Goal: Task Accomplishment & Management: Complete application form

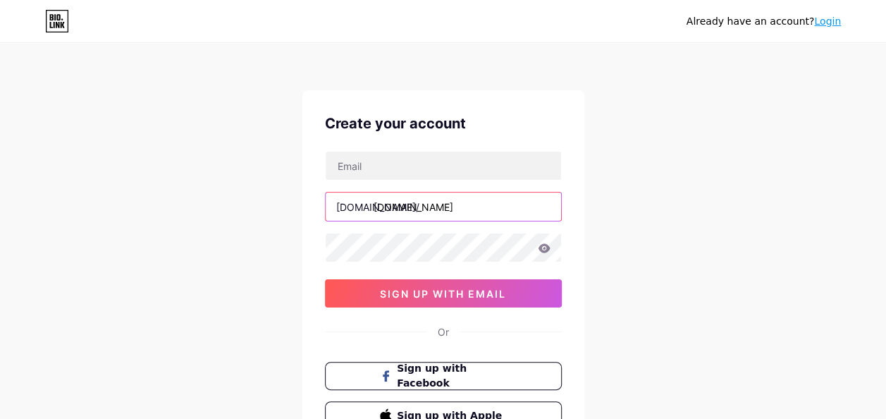
type input "[EMAIL_ADDRESS][DOMAIN_NAME]"
click at [477, 202] on input "[EMAIL_ADDRESS][DOMAIN_NAME]" at bounding box center [443, 206] width 235 height 28
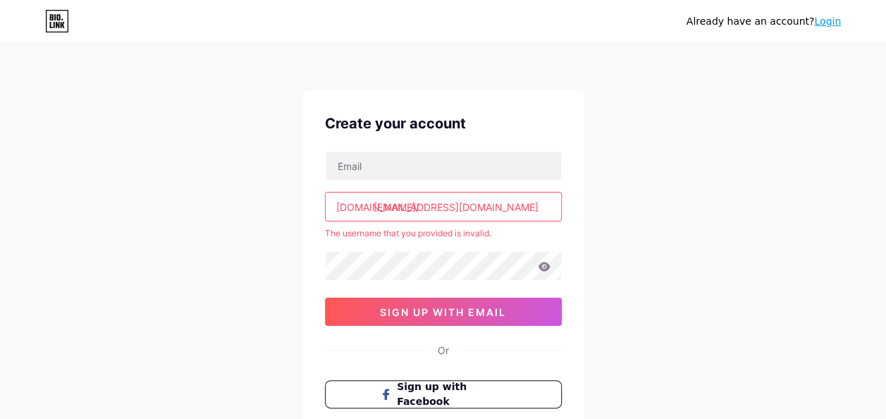
click at [494, 204] on input "[EMAIL_ADDRESS][DOMAIN_NAME]" at bounding box center [443, 206] width 235 height 28
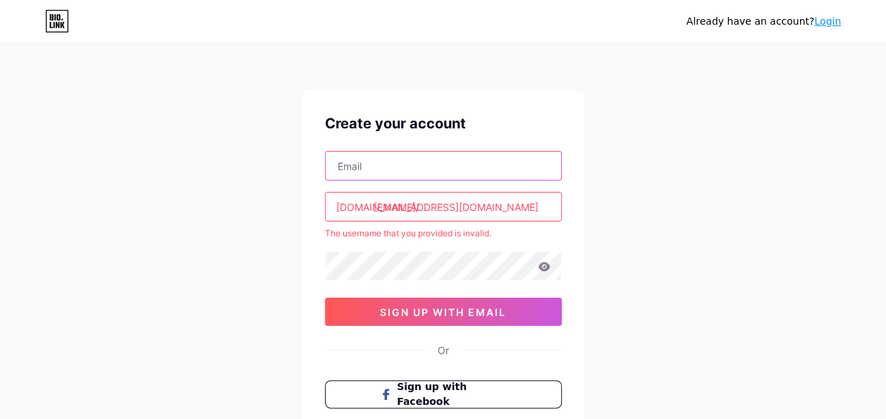
click at [488, 171] on input "text" at bounding box center [443, 166] width 235 height 28
type input "[EMAIL_ADDRESS][DOMAIN_NAME]"
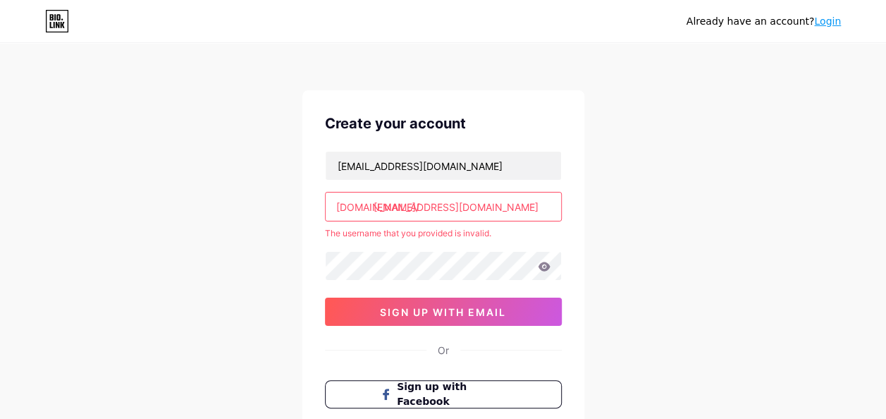
click at [484, 201] on input "[EMAIL_ADDRESS][DOMAIN_NAME]" at bounding box center [443, 206] width 235 height 28
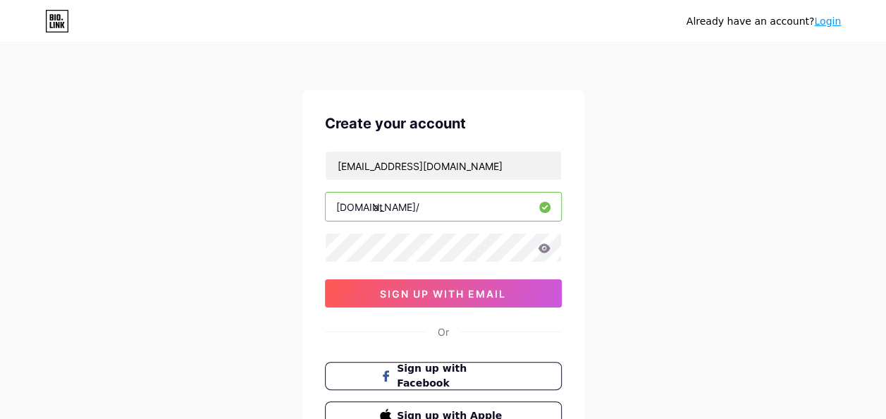
type input "a"
click at [544, 246] on icon at bounding box center [544, 247] width 12 height 9
click at [465, 206] on input "text" at bounding box center [443, 206] width 235 height 28
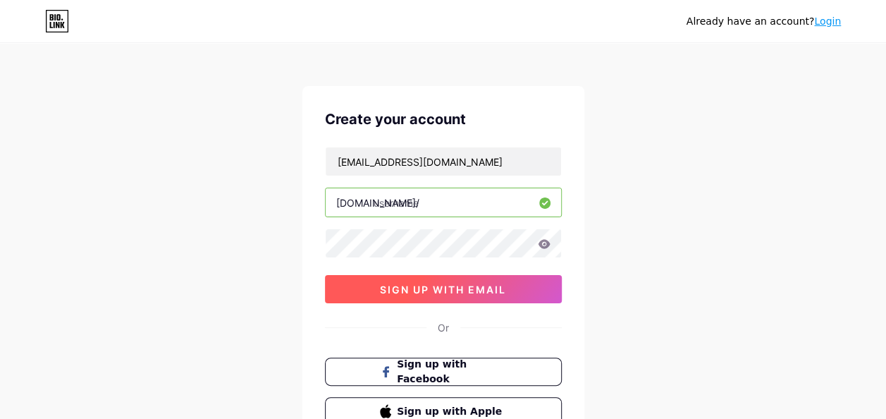
scroll to position [4, 0]
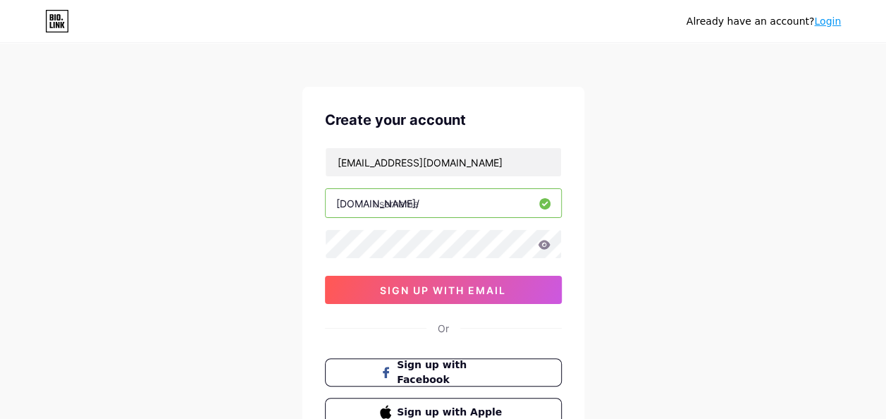
type input "i"
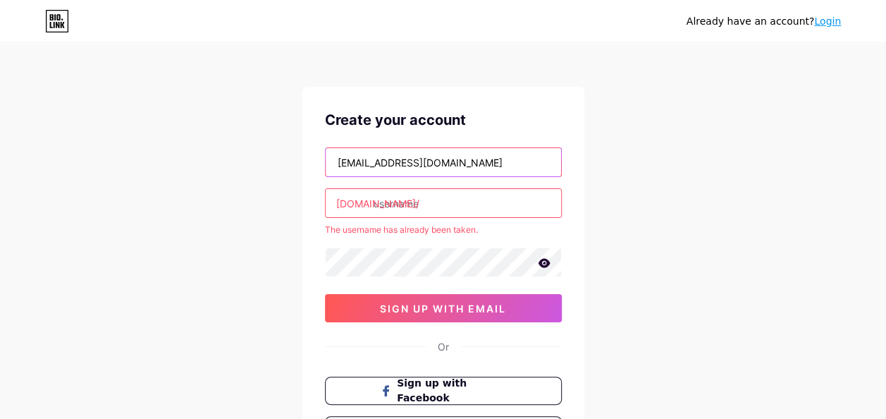
drag, startPoint x: 499, startPoint y: 164, endPoint x: 327, endPoint y: 165, distance: 172.0
click at [327, 165] on input "[EMAIL_ADDRESS][DOMAIN_NAME]" at bounding box center [443, 162] width 235 height 28
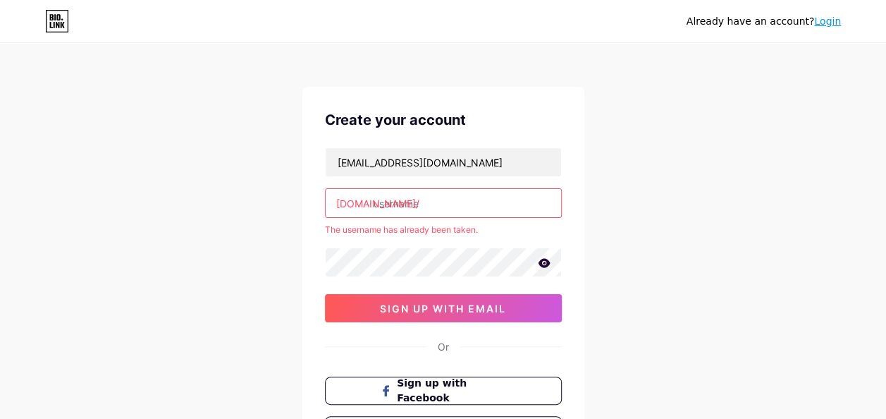
click at [344, 207] on div "[DOMAIN_NAME]/" at bounding box center [377, 203] width 83 height 15
click at [403, 204] on input "text" at bounding box center [443, 203] width 235 height 28
paste input "isuwartana40guru.smk.belajar.id"
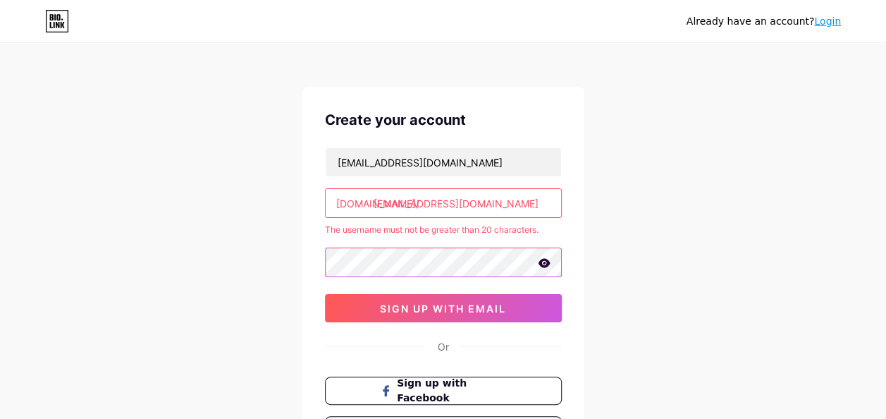
click at [254, 262] on div "Already have an account? Login Create your account isuwartana40@guru.smk.belaja…" at bounding box center [443, 275] width 886 height 558
click at [543, 264] on icon at bounding box center [544, 262] width 12 height 9
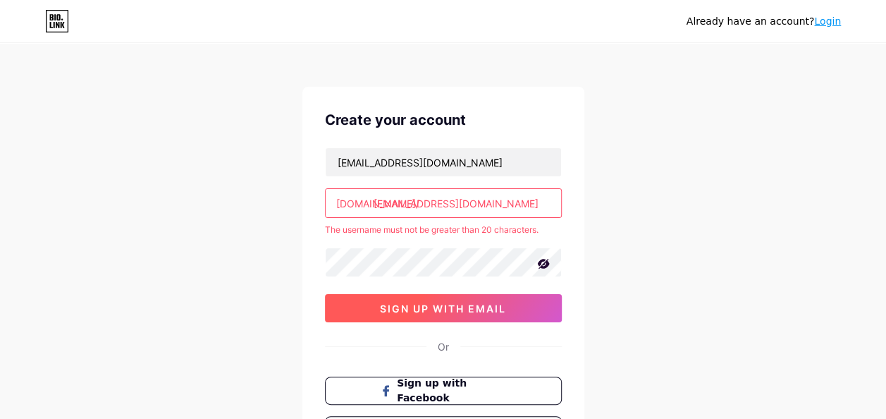
click at [537, 304] on button "sign up with email" at bounding box center [443, 308] width 237 height 28
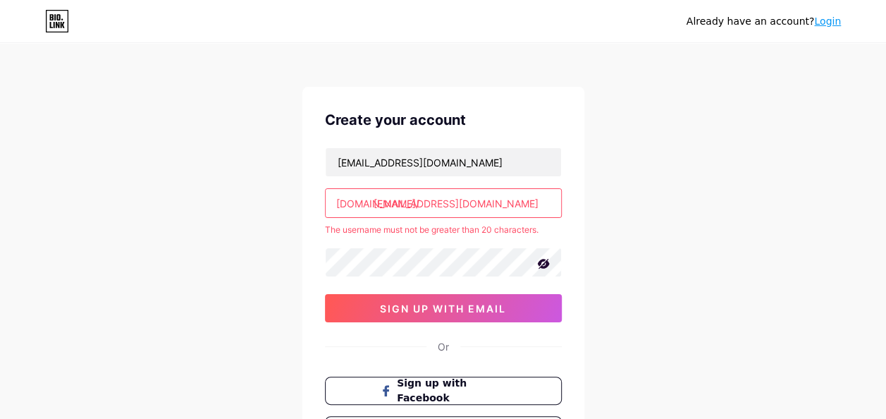
click at [539, 203] on input "[EMAIL_ADDRESS][DOMAIN_NAME]" at bounding box center [443, 203] width 235 height 28
drag, startPoint x: 539, startPoint y: 203, endPoint x: 379, endPoint y: 216, distance: 160.5
click at [379, 216] on div "[EMAIL_ADDRESS][DOMAIN_NAME]" at bounding box center [443, 203] width 237 height 30
type input "i"
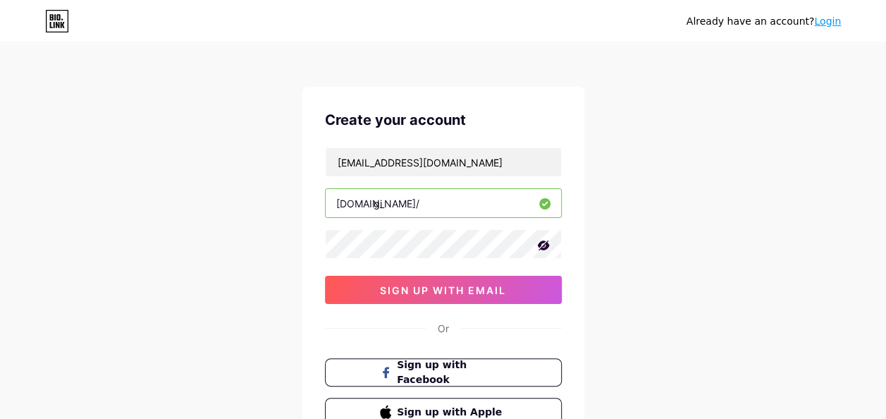
type input "g"
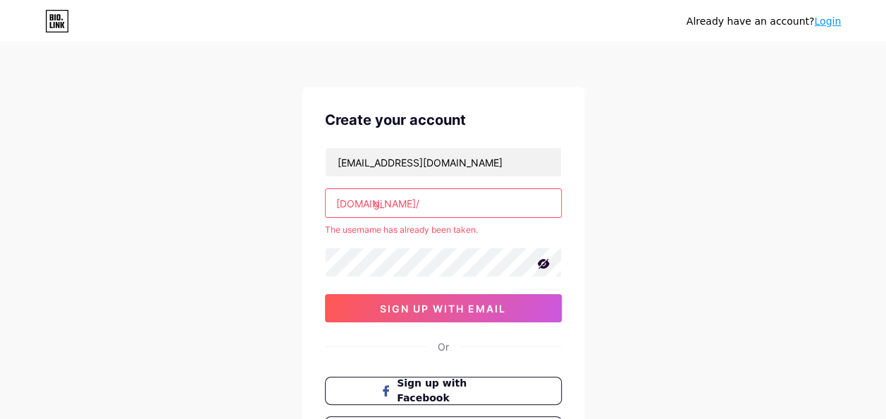
type input "g"
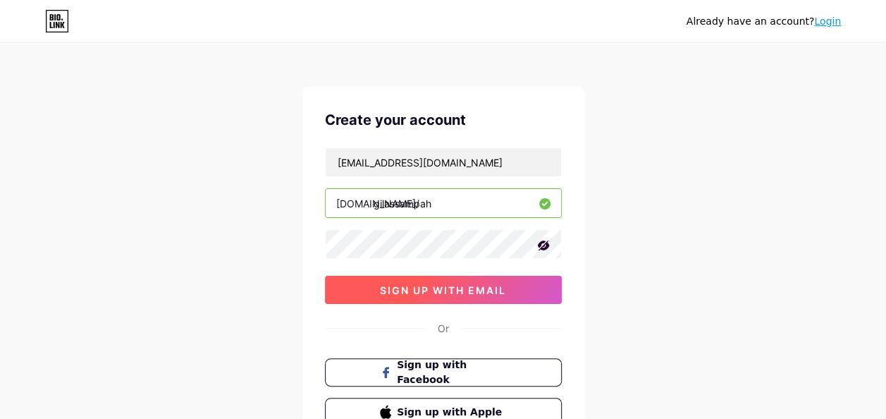
type input "gilassampah"
click at [439, 284] on span "sign up with email" at bounding box center [443, 290] width 126 height 12
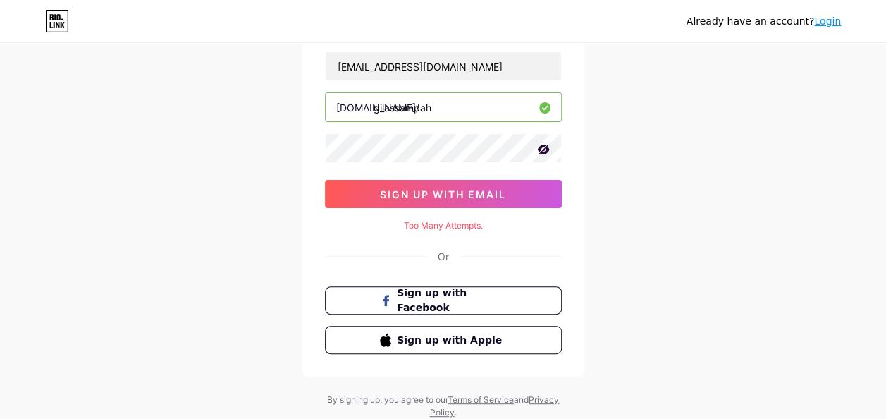
scroll to position [100, 0]
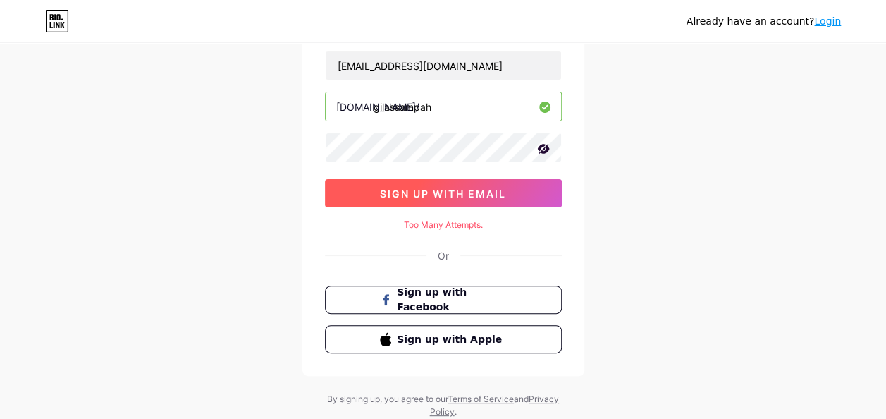
click at [477, 197] on span "sign up with email" at bounding box center [443, 194] width 126 height 12
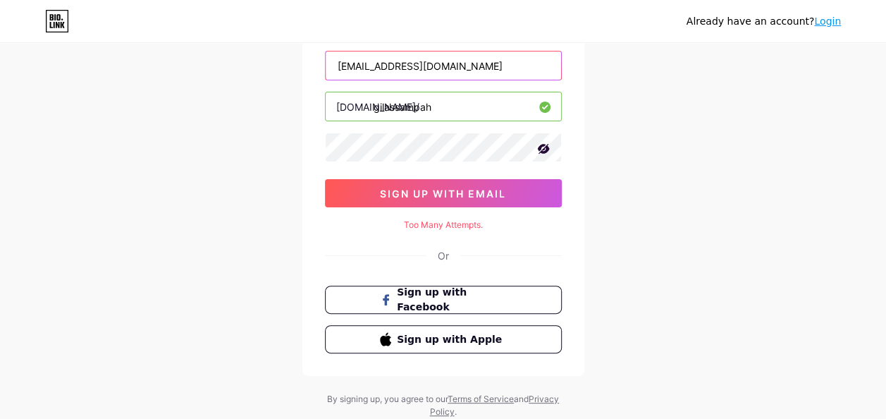
click at [521, 58] on input "[EMAIL_ADDRESS][DOMAIN_NAME]" at bounding box center [443, 65] width 235 height 28
click at [593, 58] on div "Already have an account? Login Create your account isuwartana40@guru.smk.belaja…" at bounding box center [443, 181] width 886 height 563
click at [503, 101] on input "gilassampah" at bounding box center [443, 106] width 235 height 28
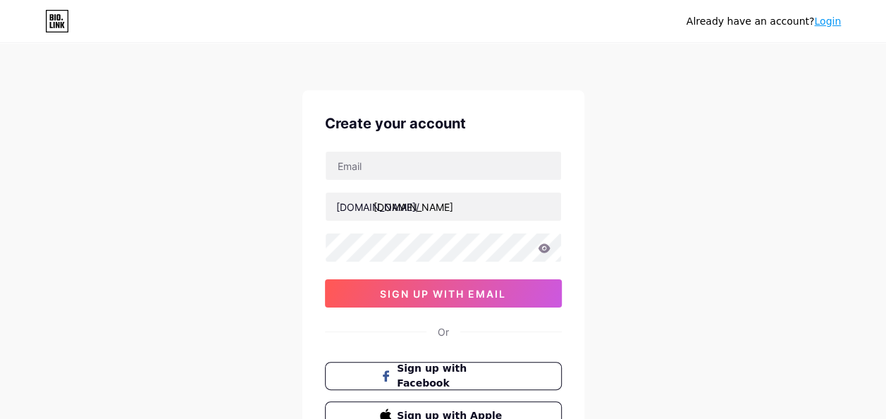
type input "[EMAIL_ADDRESS][DOMAIN_NAME]"
click at [542, 248] on icon at bounding box center [544, 248] width 13 height 10
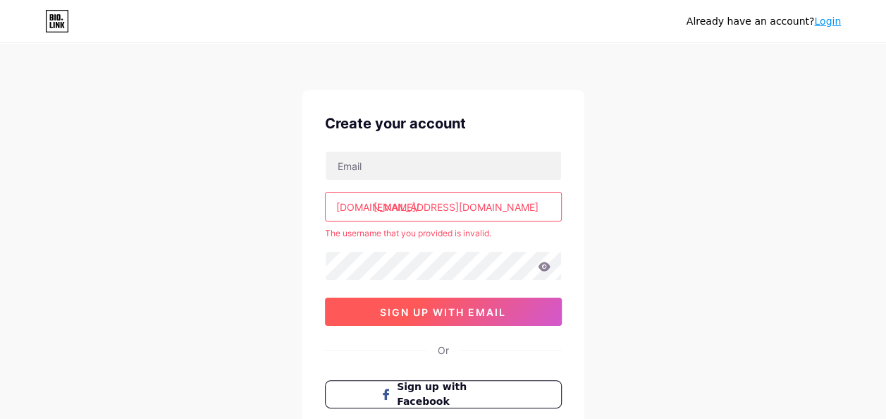
scroll to position [59, 0]
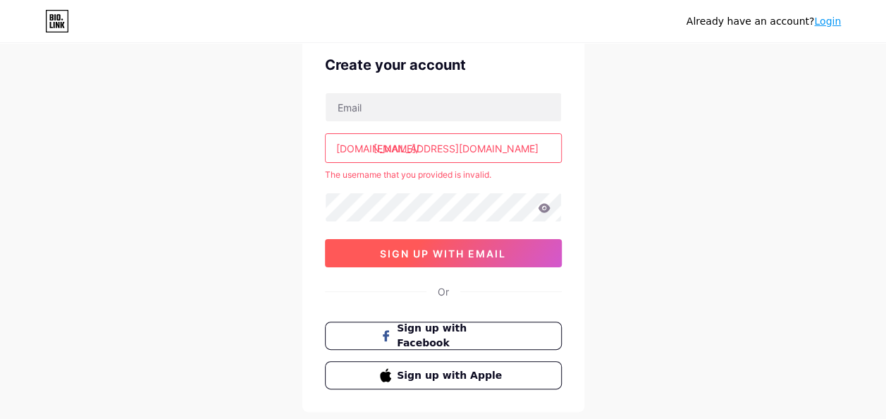
click at [461, 248] on span "sign up with email" at bounding box center [443, 253] width 126 height 12
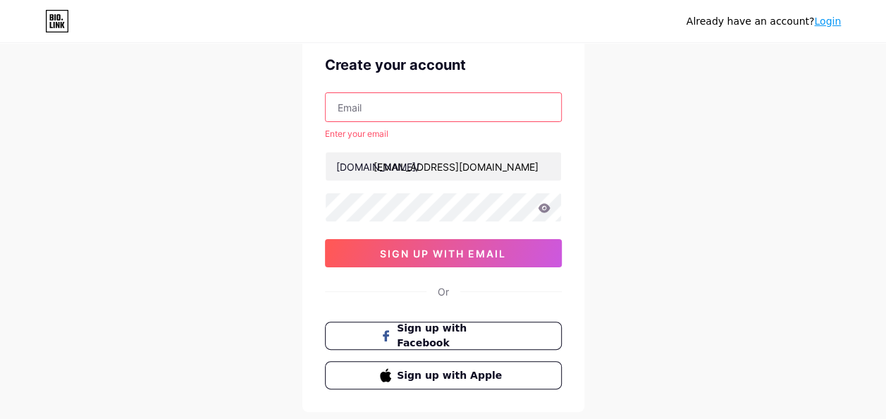
click at [429, 103] on input "text" at bounding box center [443, 107] width 235 height 28
type input "[EMAIL_ADDRESS][DOMAIN_NAME]"
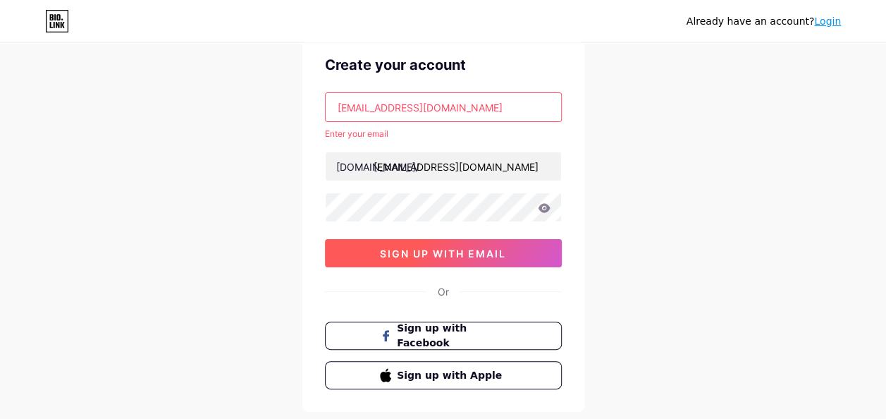
click at [441, 255] on span "sign up with email" at bounding box center [443, 253] width 126 height 12
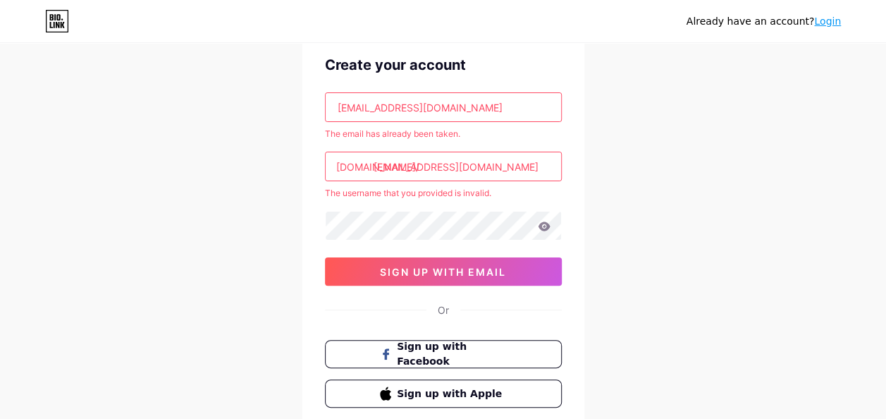
click at [541, 224] on icon at bounding box center [544, 225] width 12 height 9
click at [472, 109] on input "[EMAIL_ADDRESS][DOMAIN_NAME]" at bounding box center [443, 107] width 235 height 28
click at [325, 114] on div "[EMAIL_ADDRESS][DOMAIN_NAME]" at bounding box center [443, 107] width 237 height 30
drag, startPoint x: 457, startPoint y: 107, endPoint x: 337, endPoint y: 104, distance: 119.9
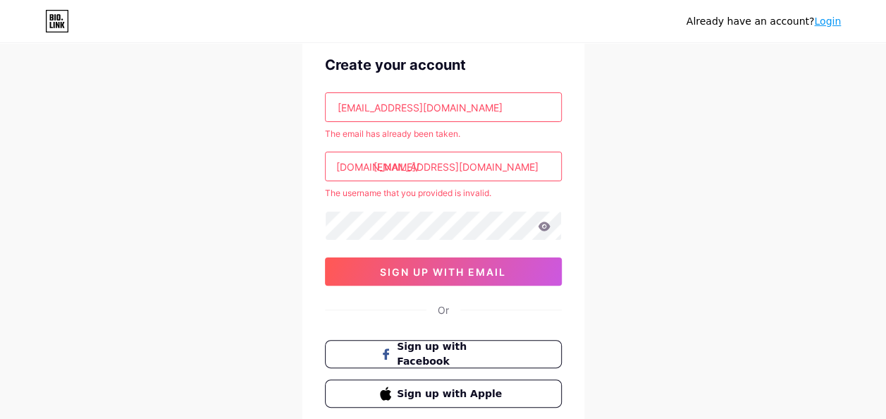
click at [337, 104] on input "[EMAIL_ADDRESS][DOMAIN_NAME]" at bounding box center [443, 107] width 235 height 28
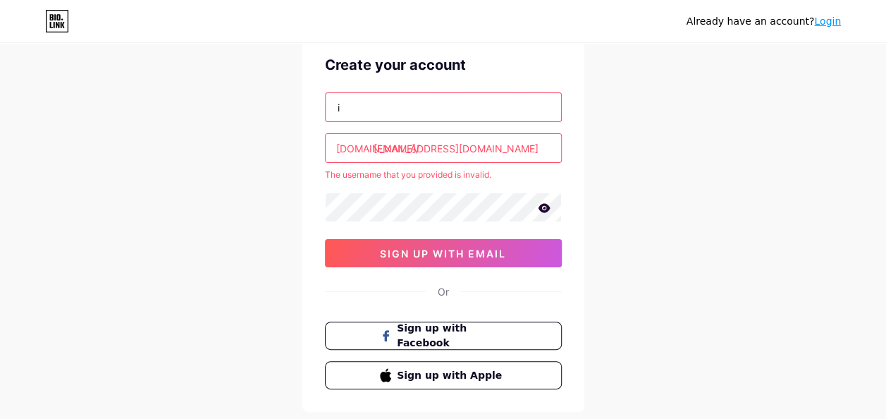
type input "[EMAIL_ADDRESS][DOMAIN_NAME]"
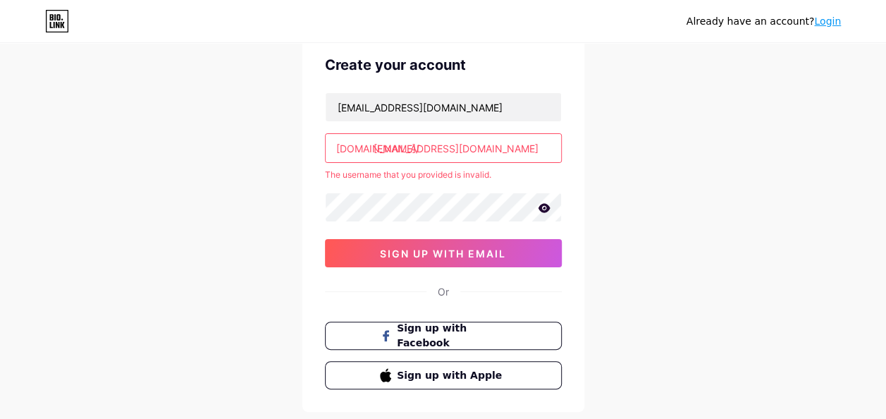
click at [487, 148] on input "[EMAIL_ADDRESS][DOMAIN_NAME]" at bounding box center [443, 148] width 235 height 28
type input "a"
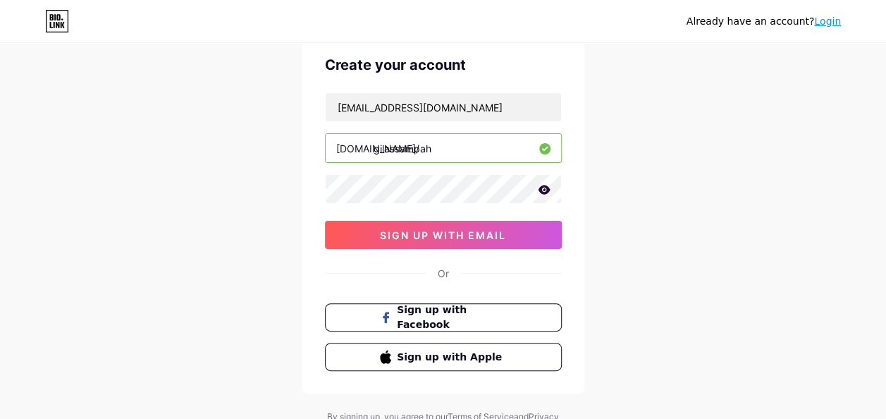
type input "gilassampah"
click at [543, 188] on icon at bounding box center [544, 189] width 12 height 9
click at [251, 183] on div "Already have an account? Login Create your account isuwartana40@guru.smk.belaja…" at bounding box center [443, 210] width 886 height 539
click at [656, 187] on div "Already have an account? Login Create your account isuwartana40@guru.smk.belaja…" at bounding box center [443, 210] width 886 height 539
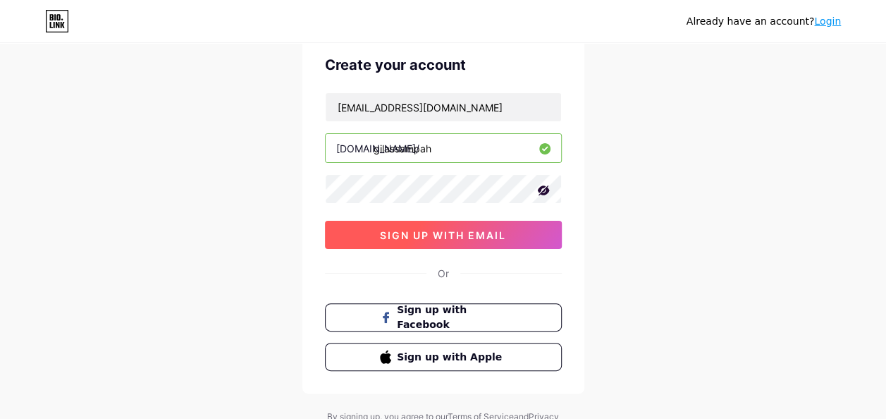
click at [523, 233] on button "sign up with email" at bounding box center [443, 235] width 237 height 28
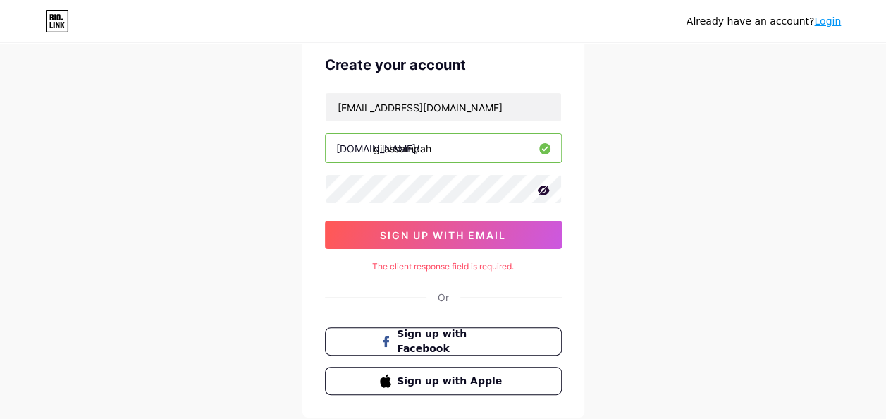
click at [542, 190] on icon at bounding box center [544, 190] width 14 height 14
click at [638, 187] on div "Already have an account? Login Create your account isuwartana40@guru.smk.belaja…" at bounding box center [443, 222] width 886 height 563
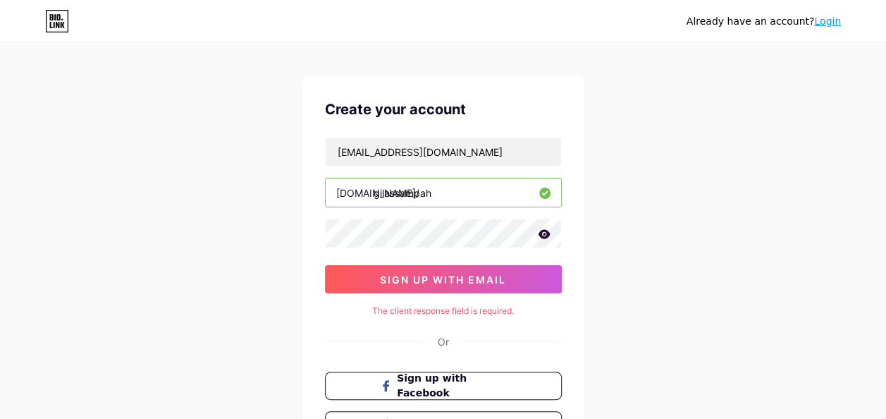
scroll to position [9, 0]
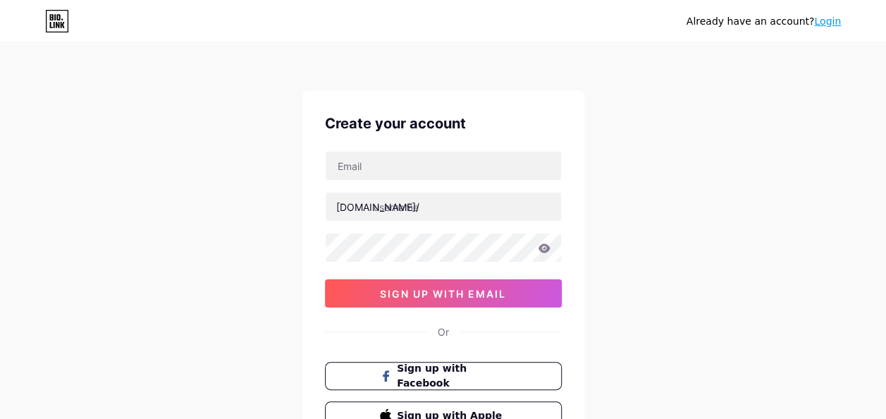
scroll to position [119, 0]
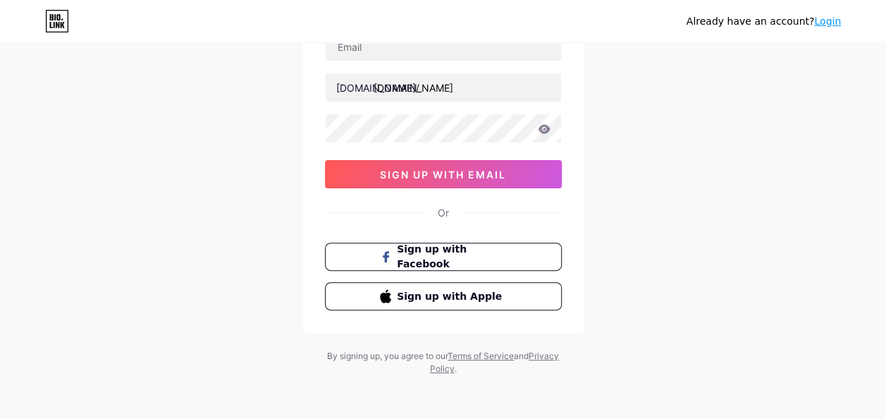
type input "[EMAIL_ADDRESS][DOMAIN_NAME]"
click at [440, 212] on div "Or" at bounding box center [443, 212] width 11 height 15
click at [573, 199] on div "Create your account [DOMAIN_NAME]/ [EMAIL_ADDRESS][DOMAIN_NAME] 0cAFcWeA5aQ3E9L…" at bounding box center [443, 152] width 282 height 362
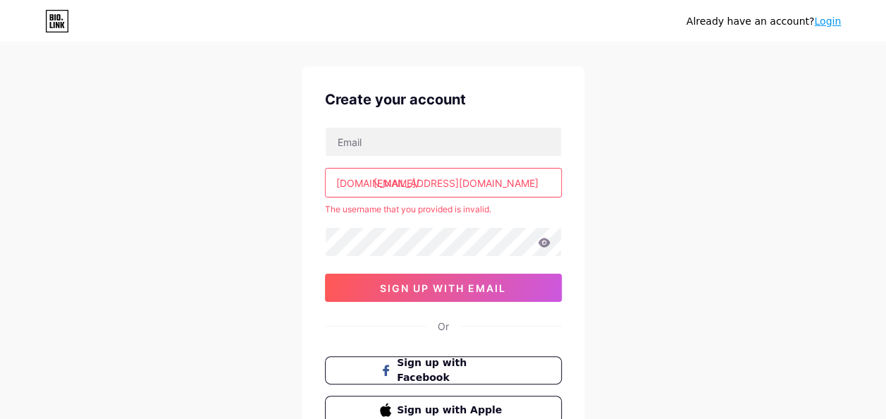
scroll to position [23, 0]
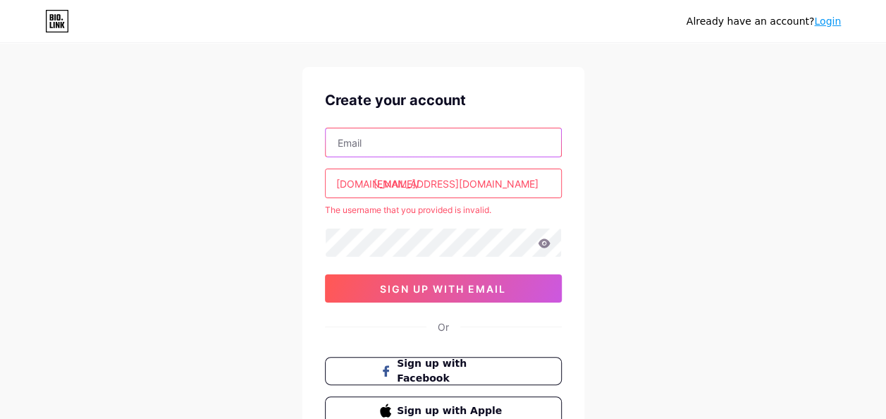
click at [521, 137] on input "text" at bounding box center [443, 142] width 235 height 28
type input "[EMAIL_ADDRESS][DOMAIN_NAME]"
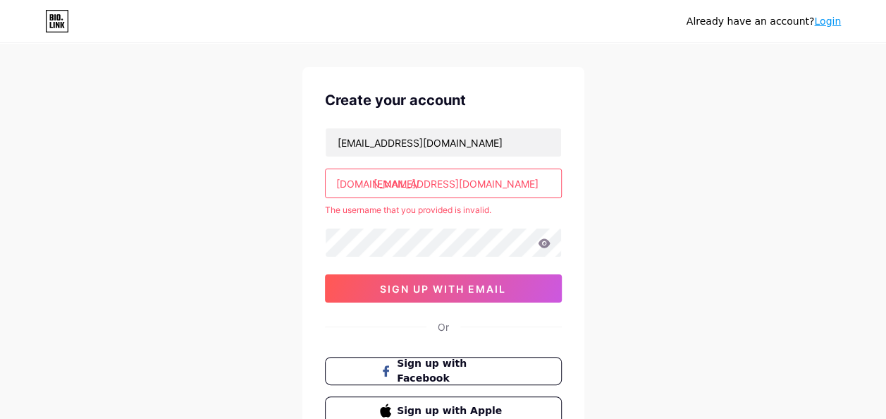
click at [541, 243] on icon at bounding box center [544, 242] width 12 height 9
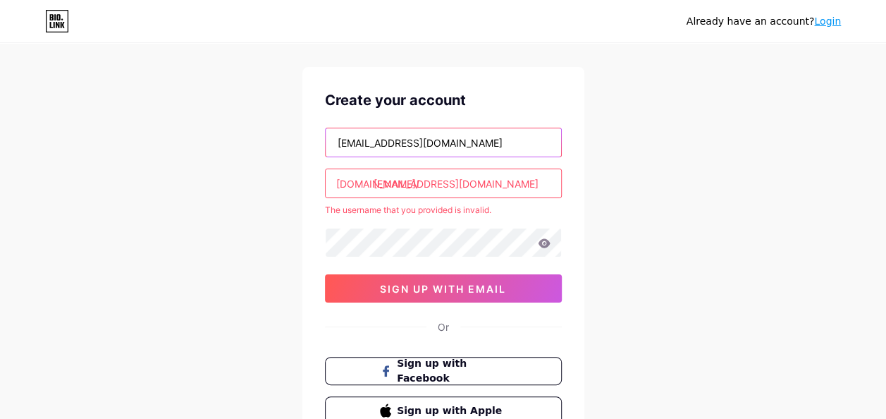
click at [530, 141] on input "[EMAIL_ADDRESS][DOMAIN_NAME]" at bounding box center [443, 142] width 235 height 28
drag, startPoint x: 530, startPoint y: 141, endPoint x: 251, endPoint y: 137, distance: 279.2
click at [251, 137] on div "Already have an account? Login Create your account [EMAIL_ADDRESS][DOMAIN_NAME]…" at bounding box center [443, 256] width 886 height 558
click at [229, 143] on div "Already have an account? Login Create your account [DOMAIN_NAME]/ [EMAIL_ADDRES…" at bounding box center [443, 256] width 886 height 558
click at [345, 135] on input "text" at bounding box center [443, 142] width 235 height 28
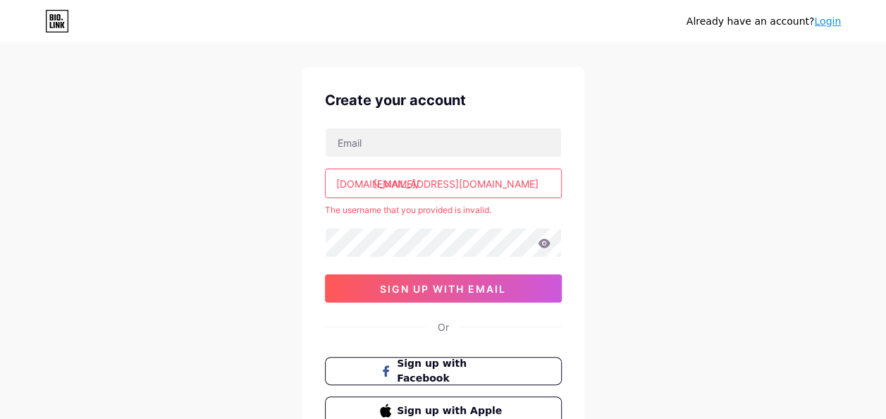
click at [715, 118] on div "Already have an account? Login Create your account [DOMAIN_NAME]/ [EMAIL_ADDRES…" at bounding box center [443, 256] width 886 height 558
